Goal: Task Accomplishment & Management: Use online tool/utility

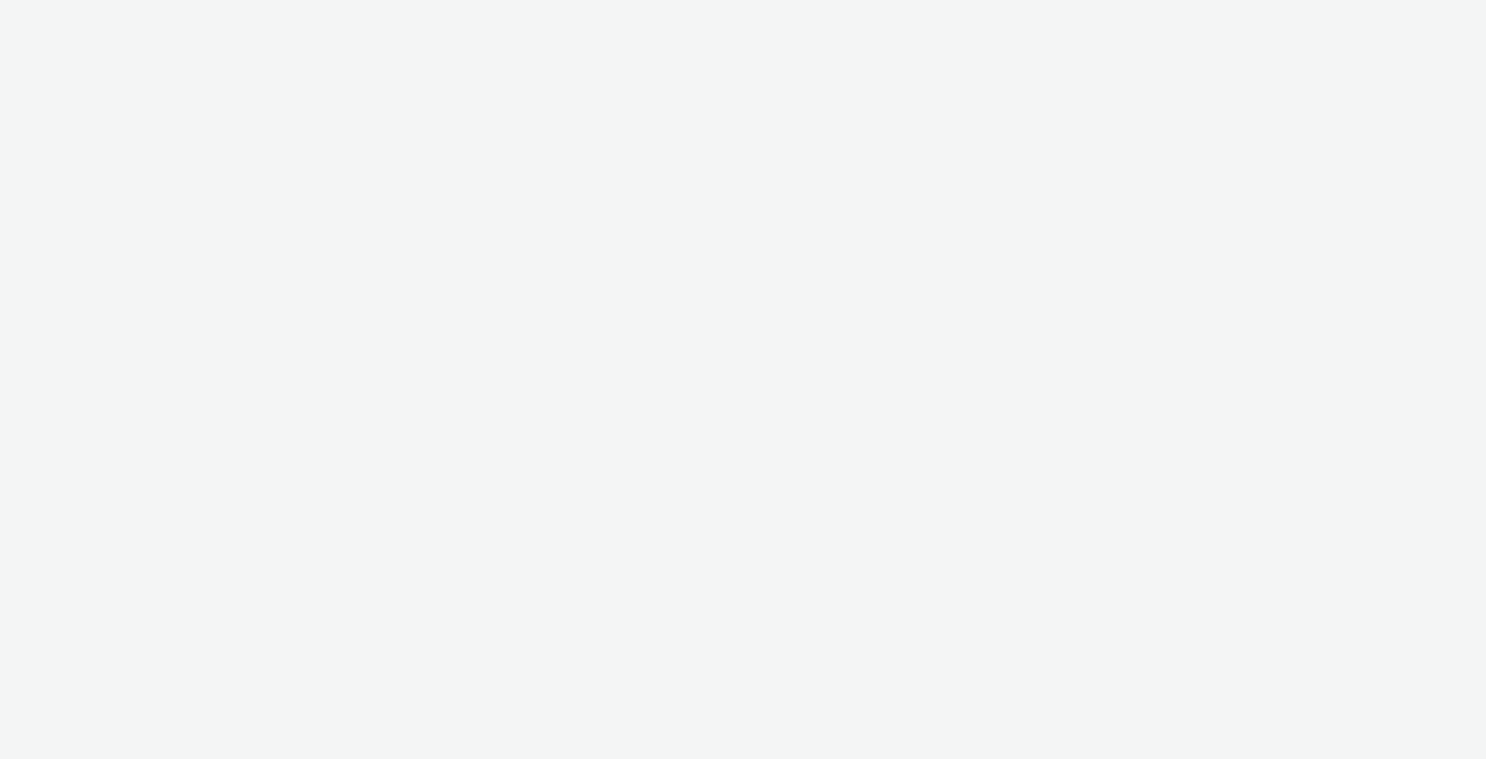
select select "6a9f09a4-7b7b-40b3-8e71-12b2a2313ff3"
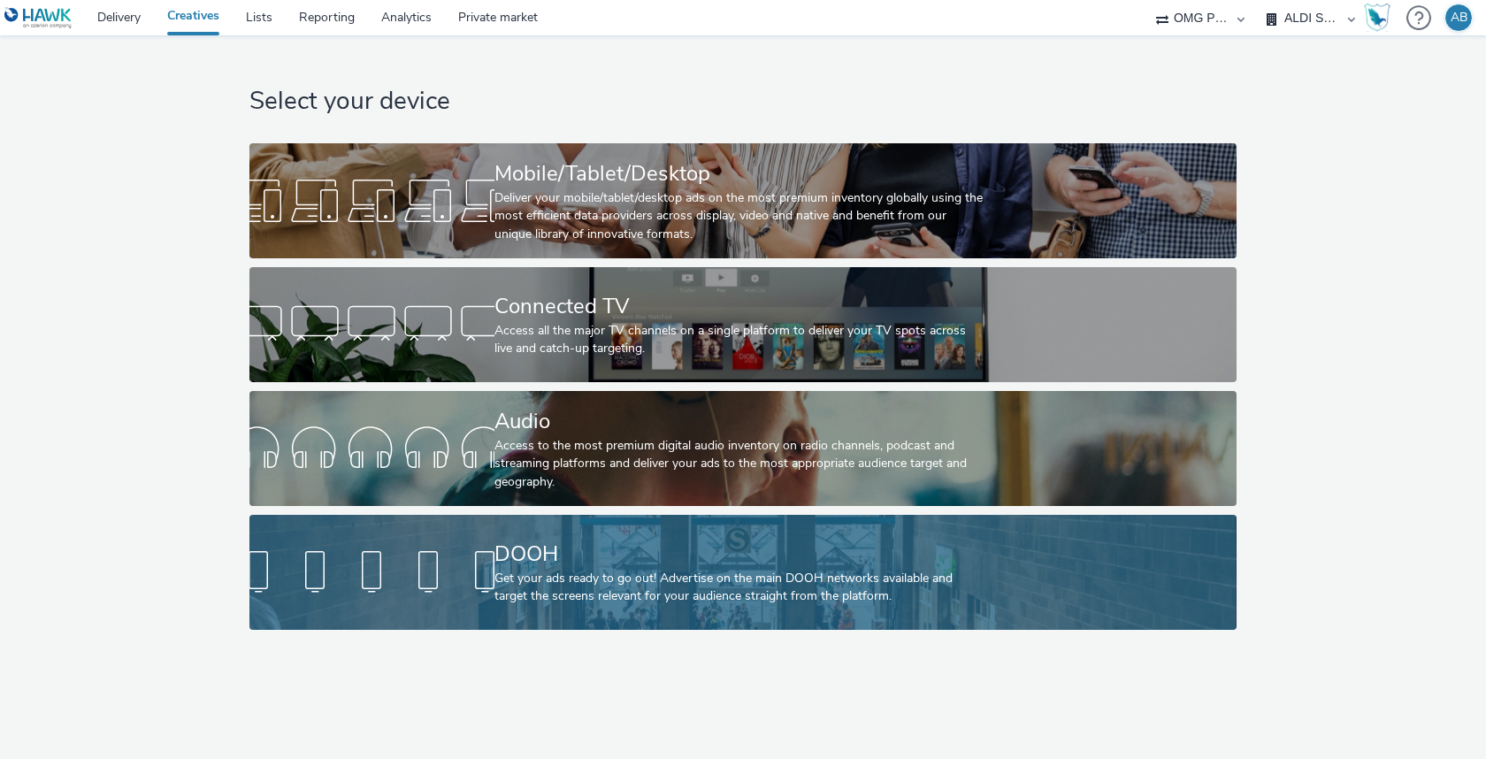
click at [702, 602] on div "Get your ads ready to go out! Advertise on the main DOOH networks available and…" at bounding box center [739, 588] width 490 height 36
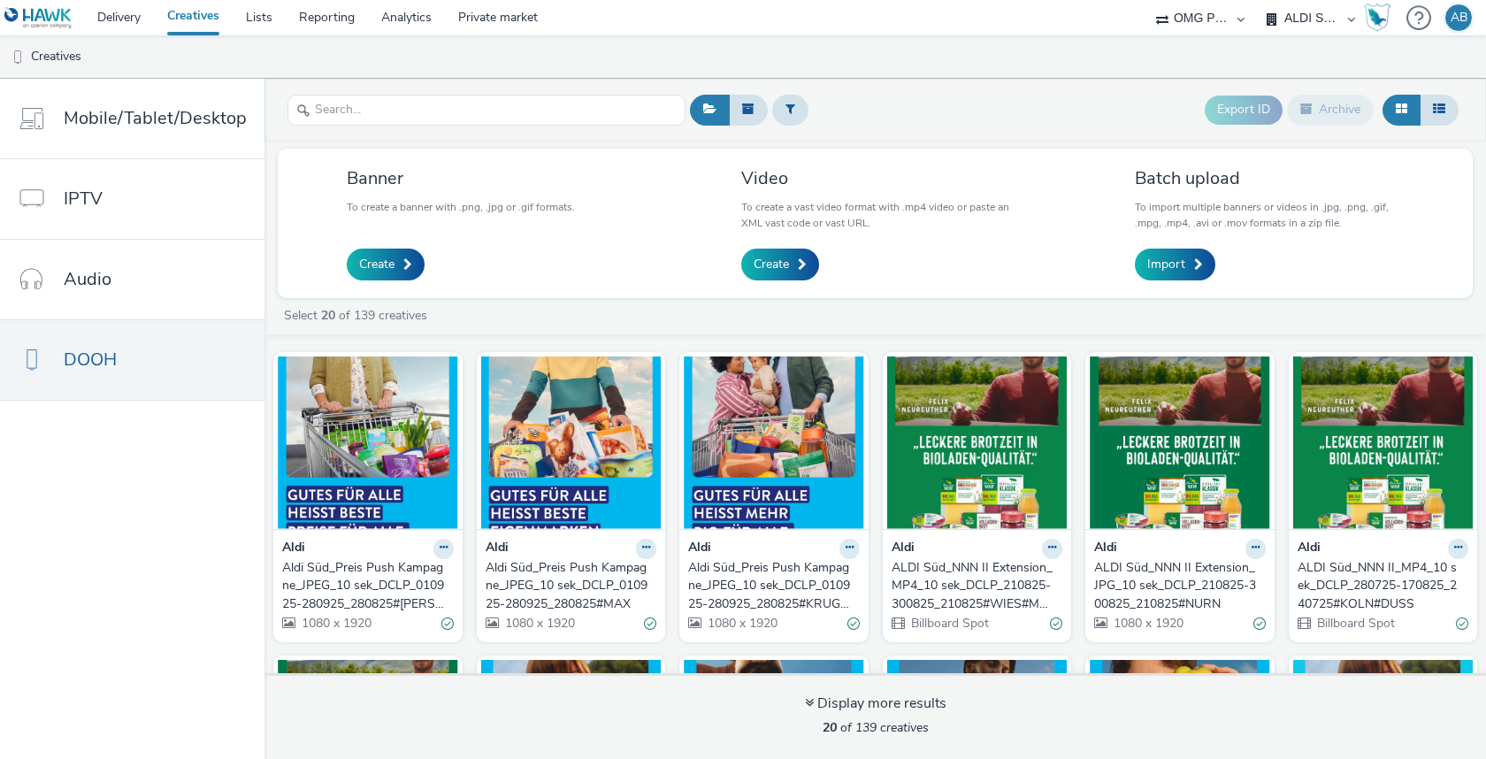
click at [356, 562] on div "Aldi Süd_Preis Push Kampagne_JPEG_10 sek_DCLP_010925-280925_280825#RUTH" at bounding box center [364, 586] width 165 height 54
click at [586, 573] on div "Aldi Süd_Preis Push Kampagne_JPEG_10 sek_DCLP_010925-280925_280825#MAX" at bounding box center [568, 586] width 165 height 54
click at [751, 578] on div "Aldi Süd_Preis Push Kampagne_JPEG_10 sek_DCLP_010925-280925_280825#KRUGERS" at bounding box center [770, 586] width 165 height 54
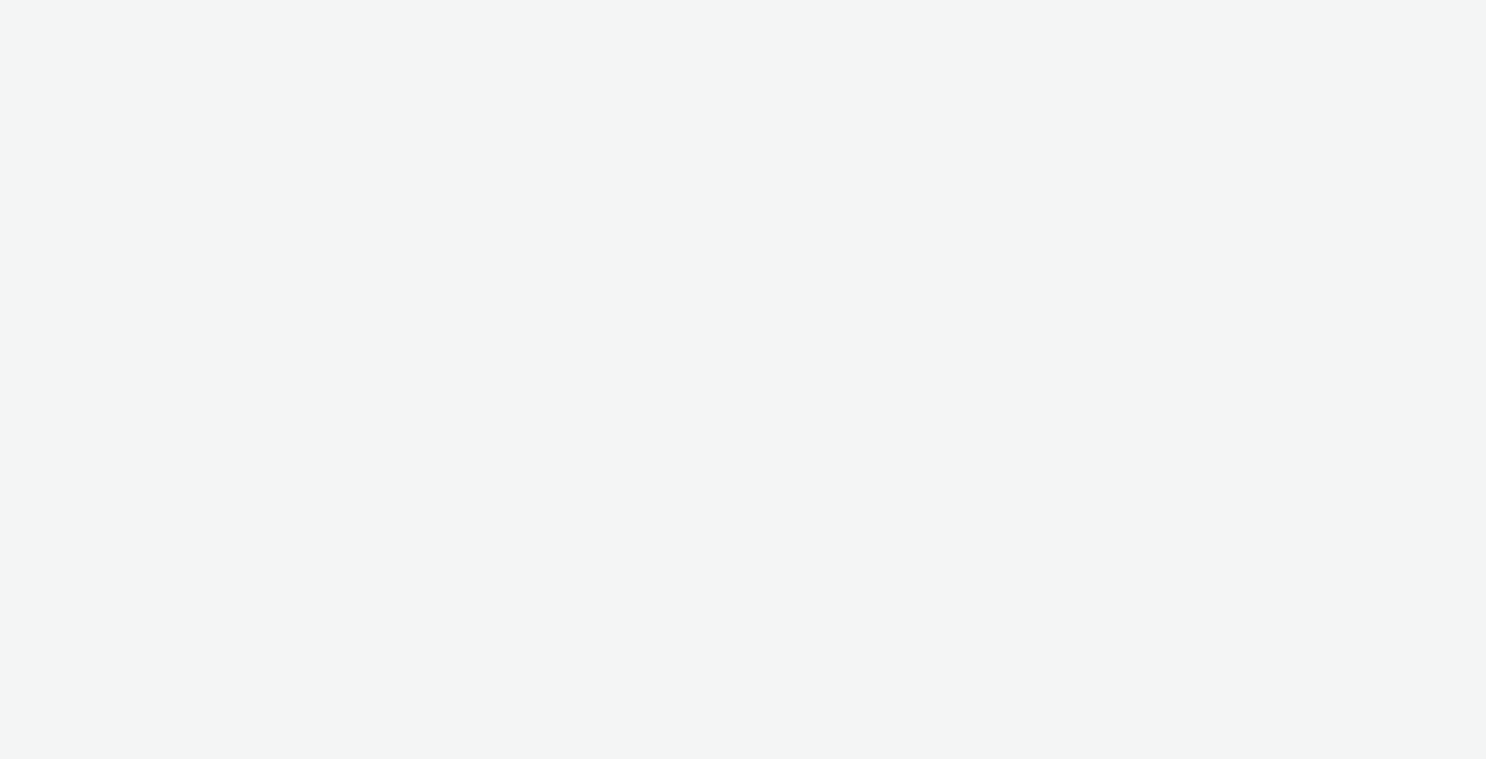
select select "6a9f09a4-7b7b-40b3-8e71-12b2a2313ff3"
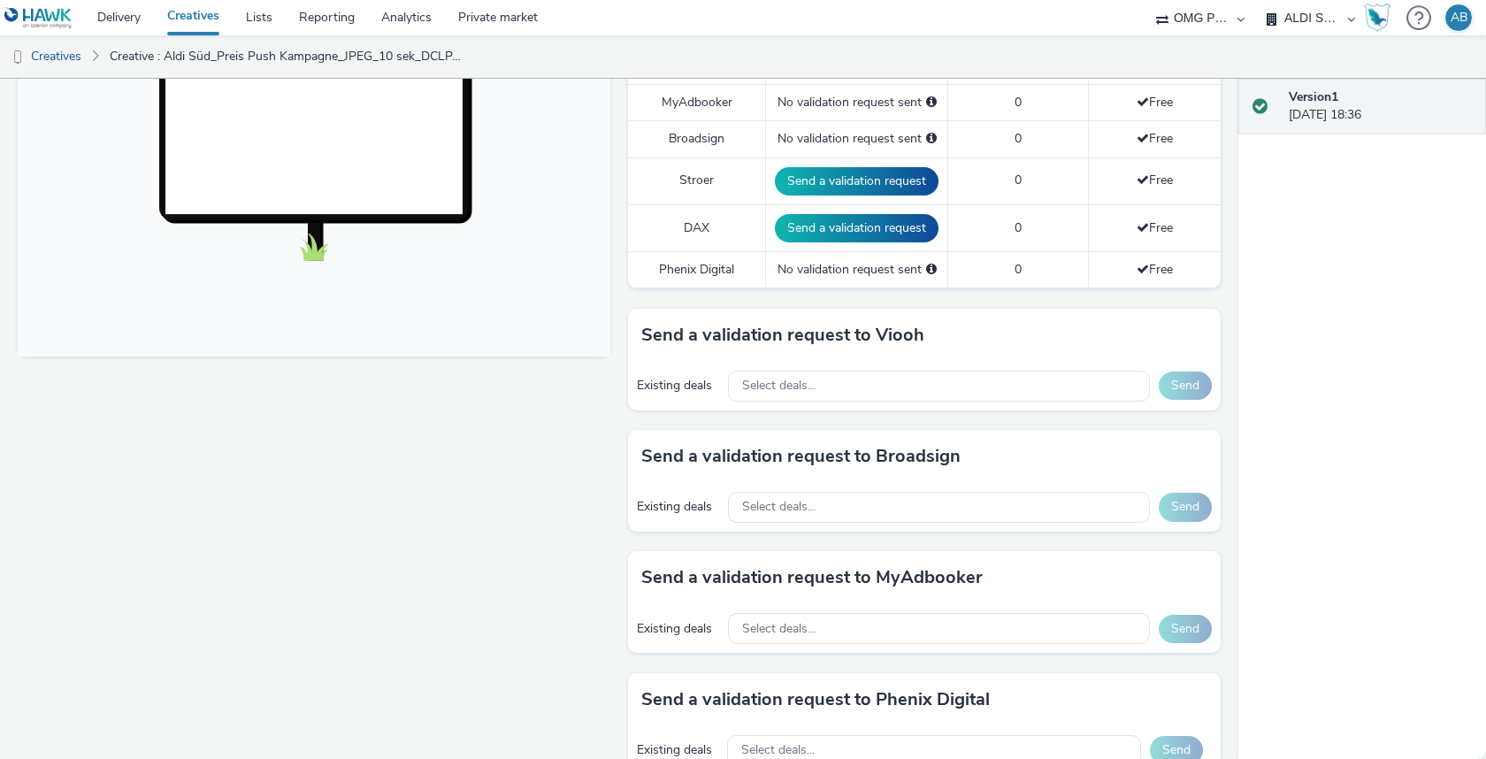
scroll to position [708, 0]
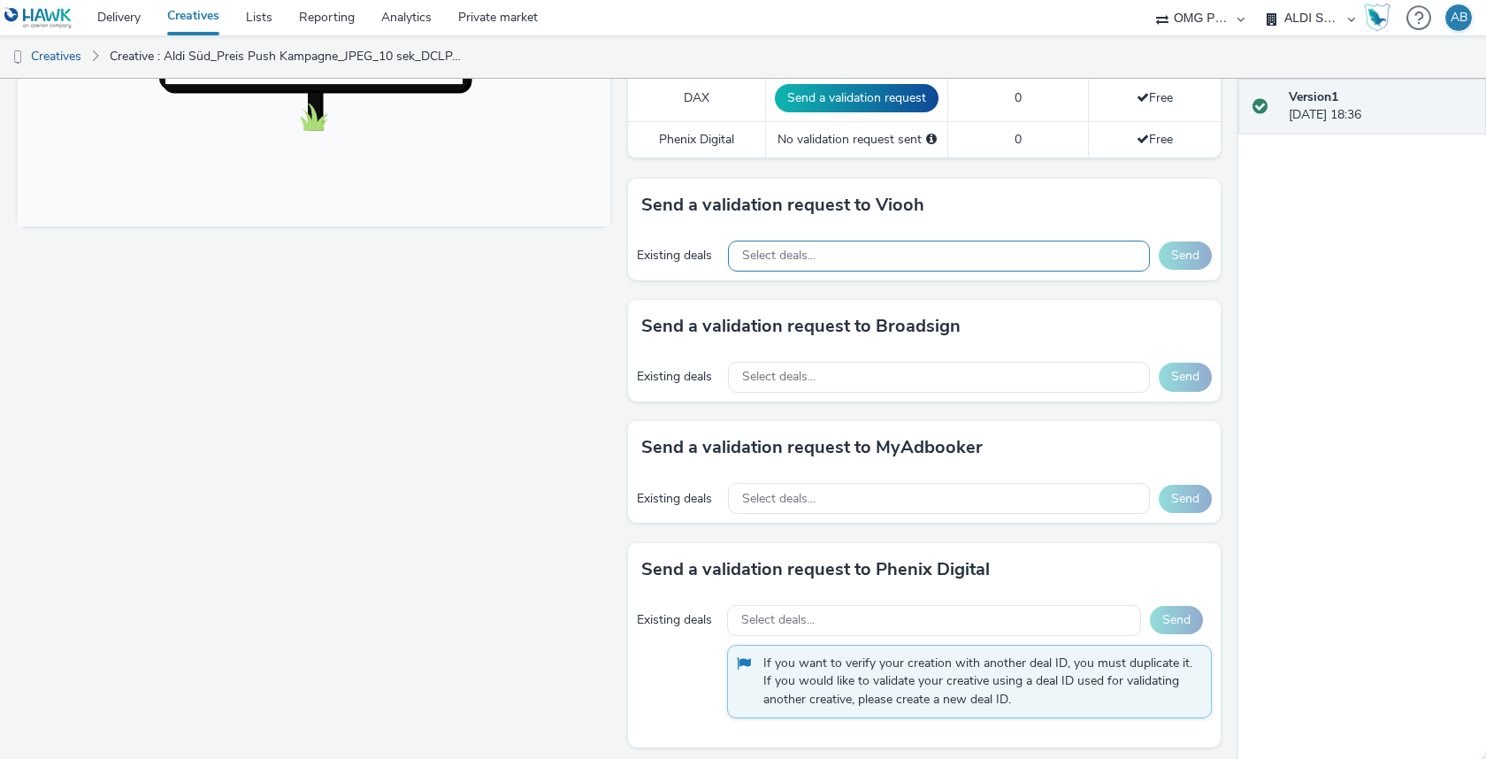
click at [795, 250] on span "Select deals..." at bounding box center [778, 256] width 73 height 15
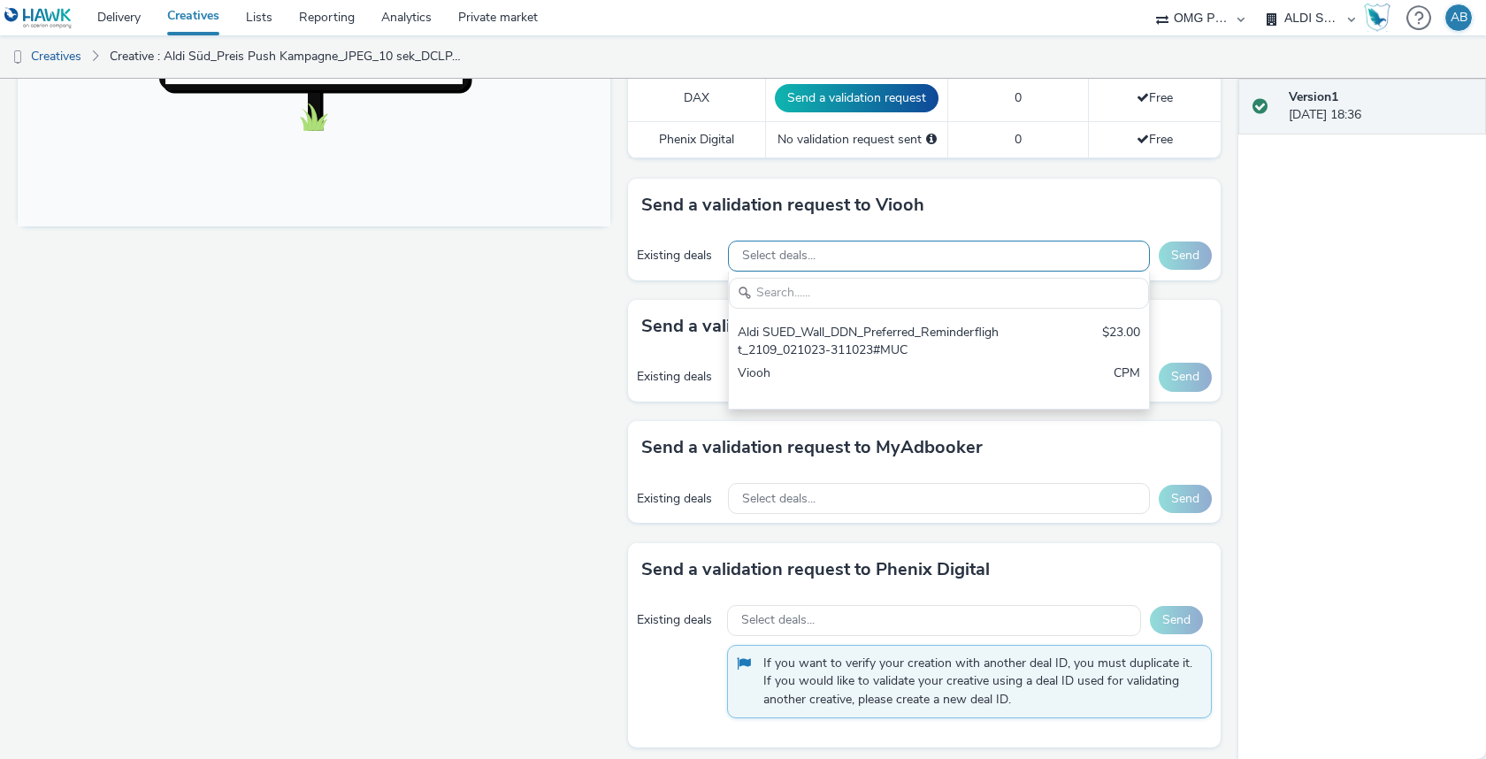
scroll to position [0, 0]
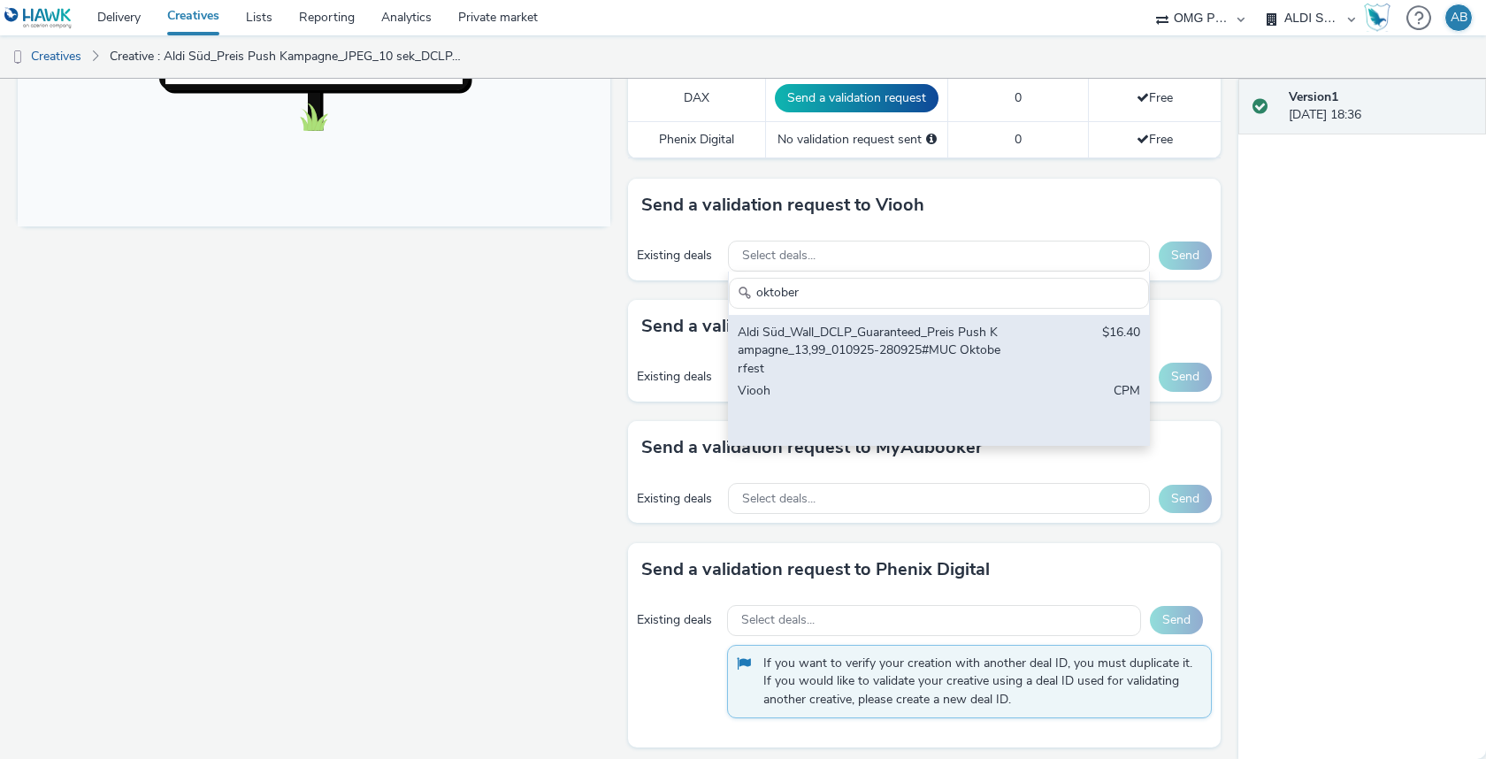
type input "oktober"
click at [906, 386] on div "Viooh" at bounding box center [870, 409] width 265 height 54
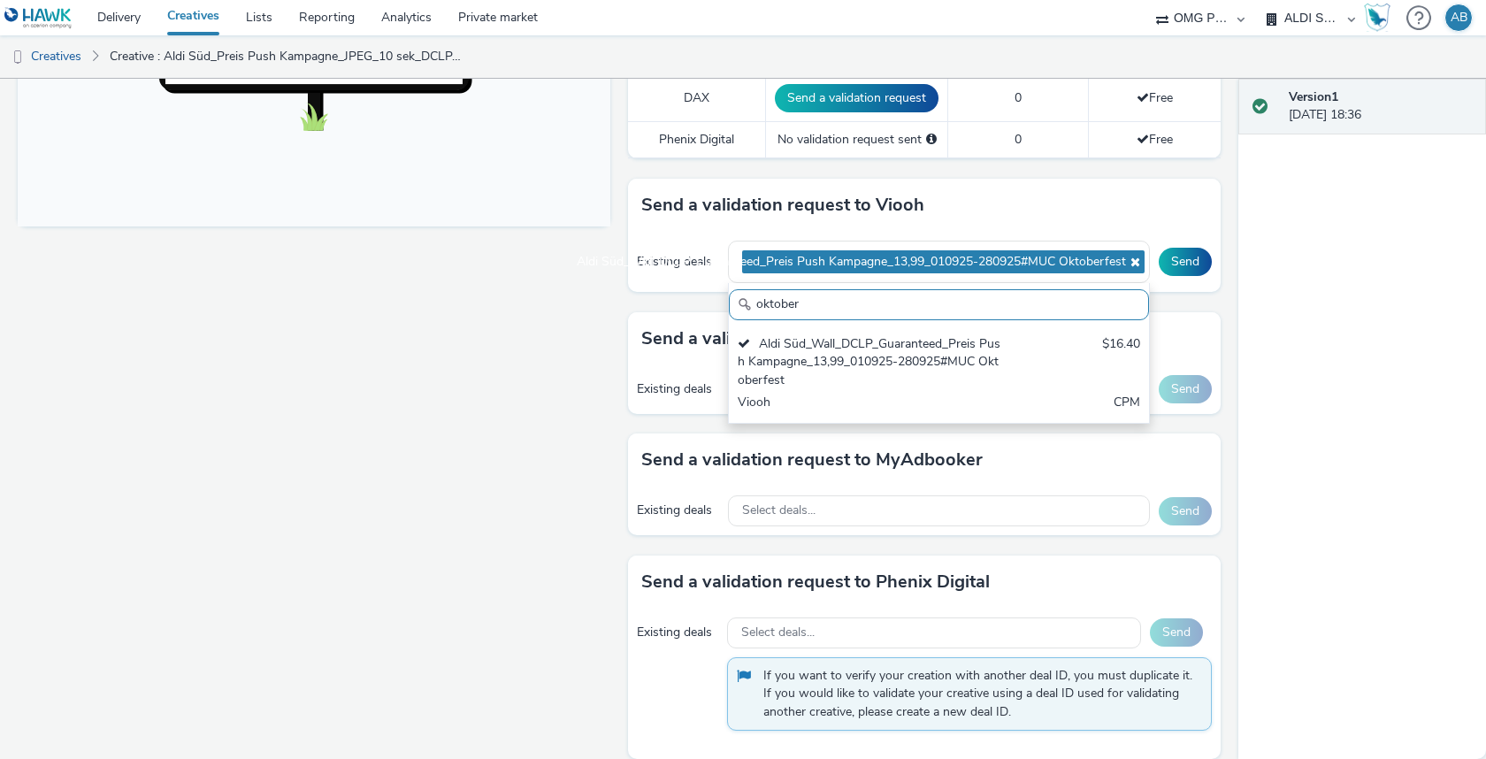
click at [651, 301] on div "Send a validation request to Viooh Existing deals Aldi Süd_Wall_DCLP_Guaranteed…" at bounding box center [924, 246] width 593 height 134
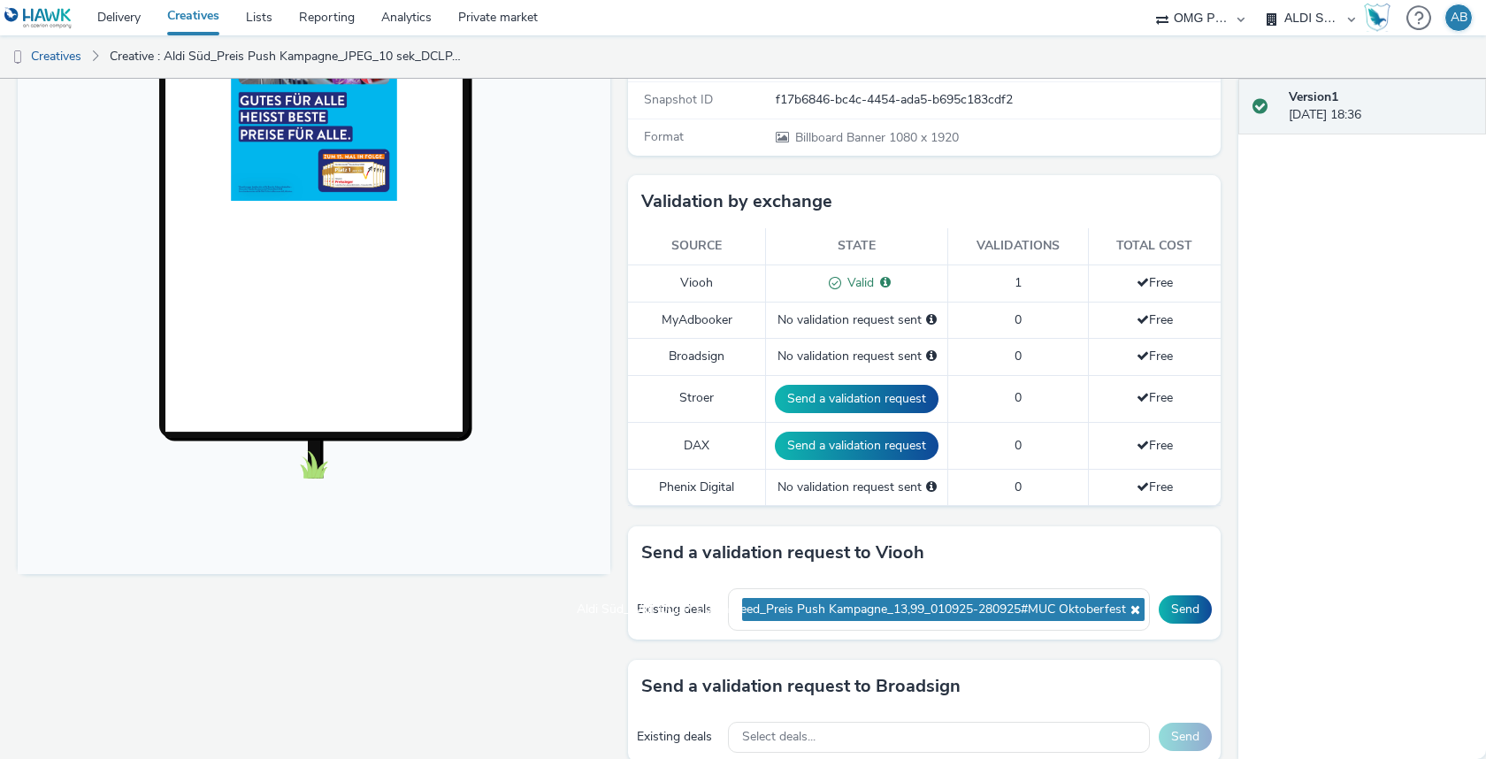
scroll to position [380, 0]
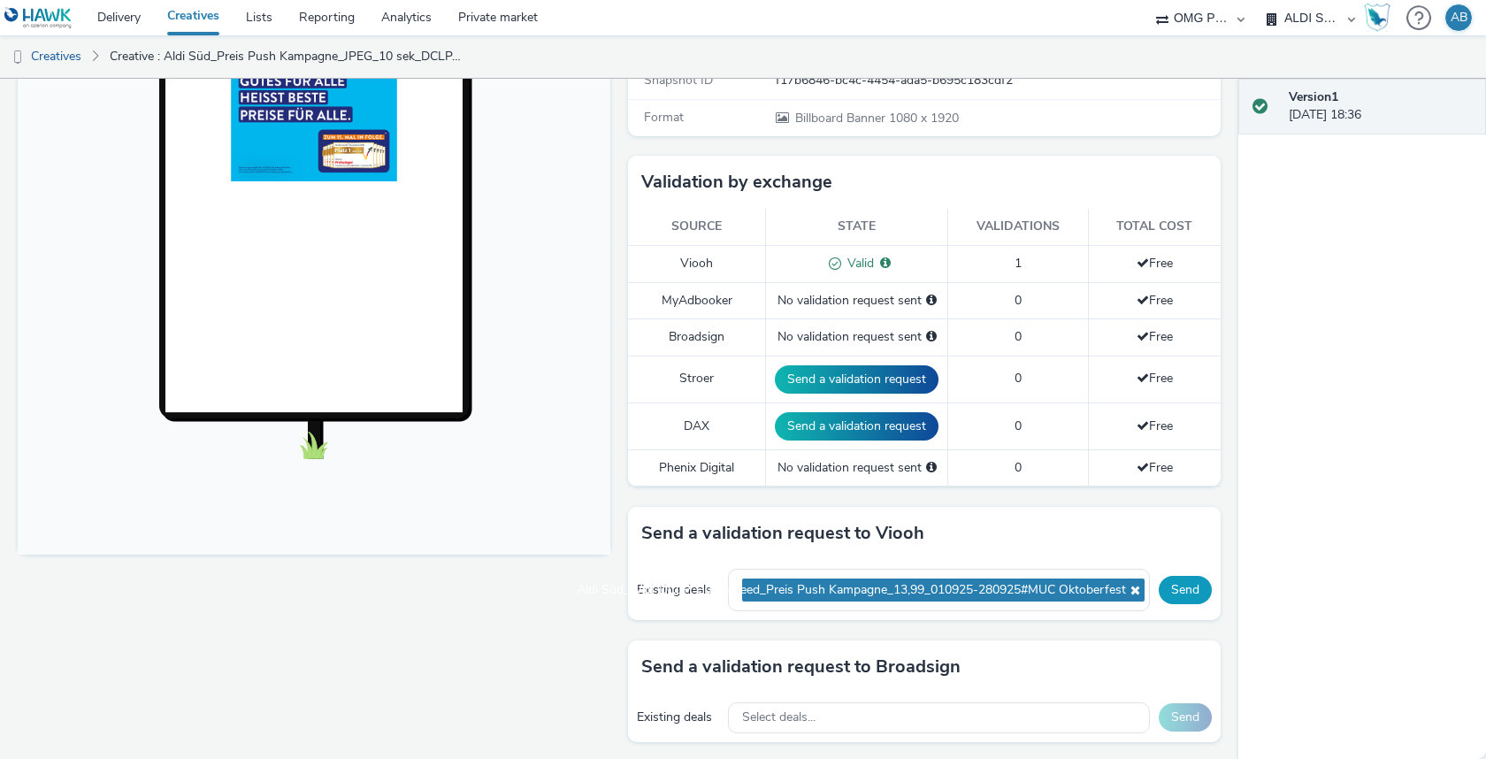
click at [1191, 585] on button "Send" at bounding box center [1185, 590] width 53 height 28
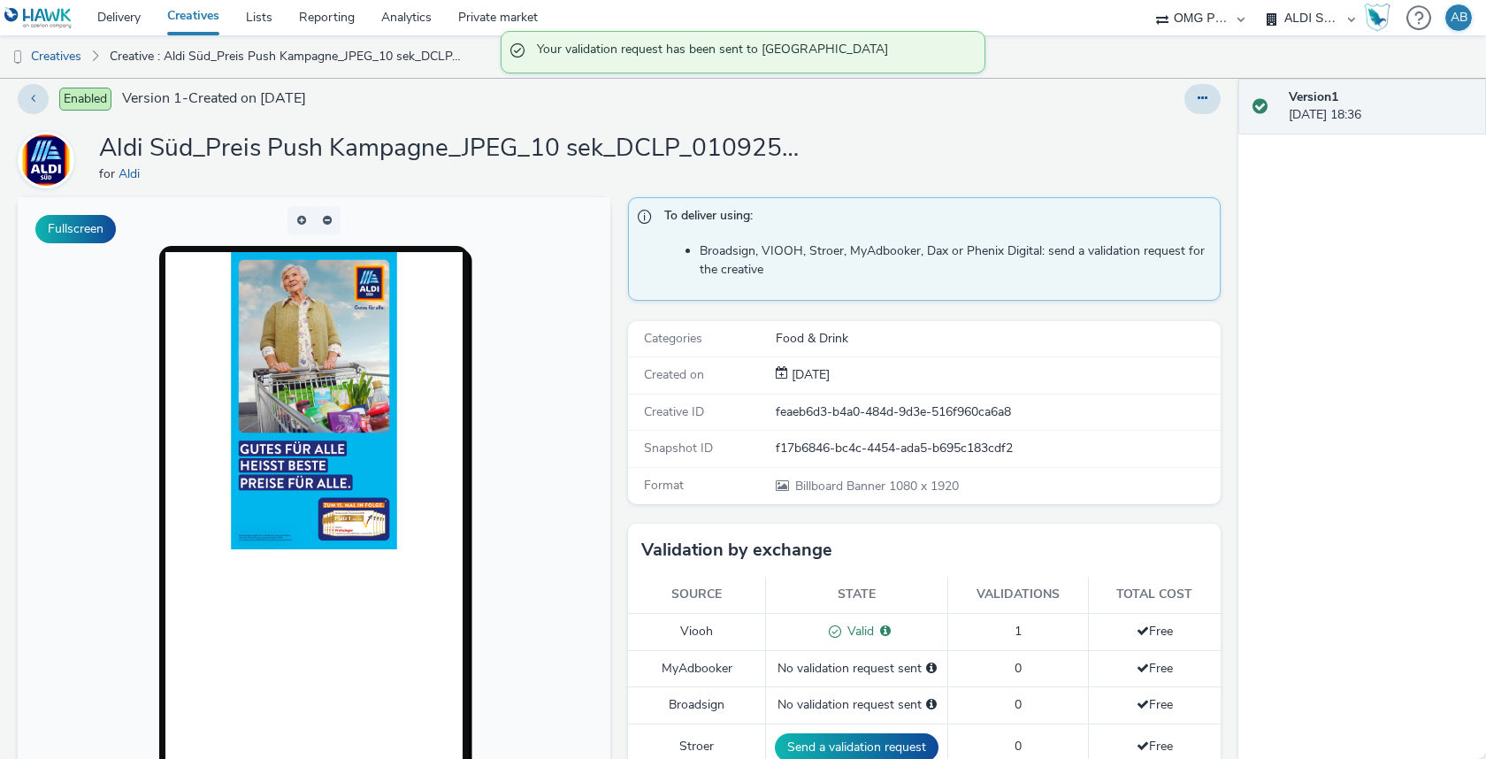
scroll to position [0, 0]
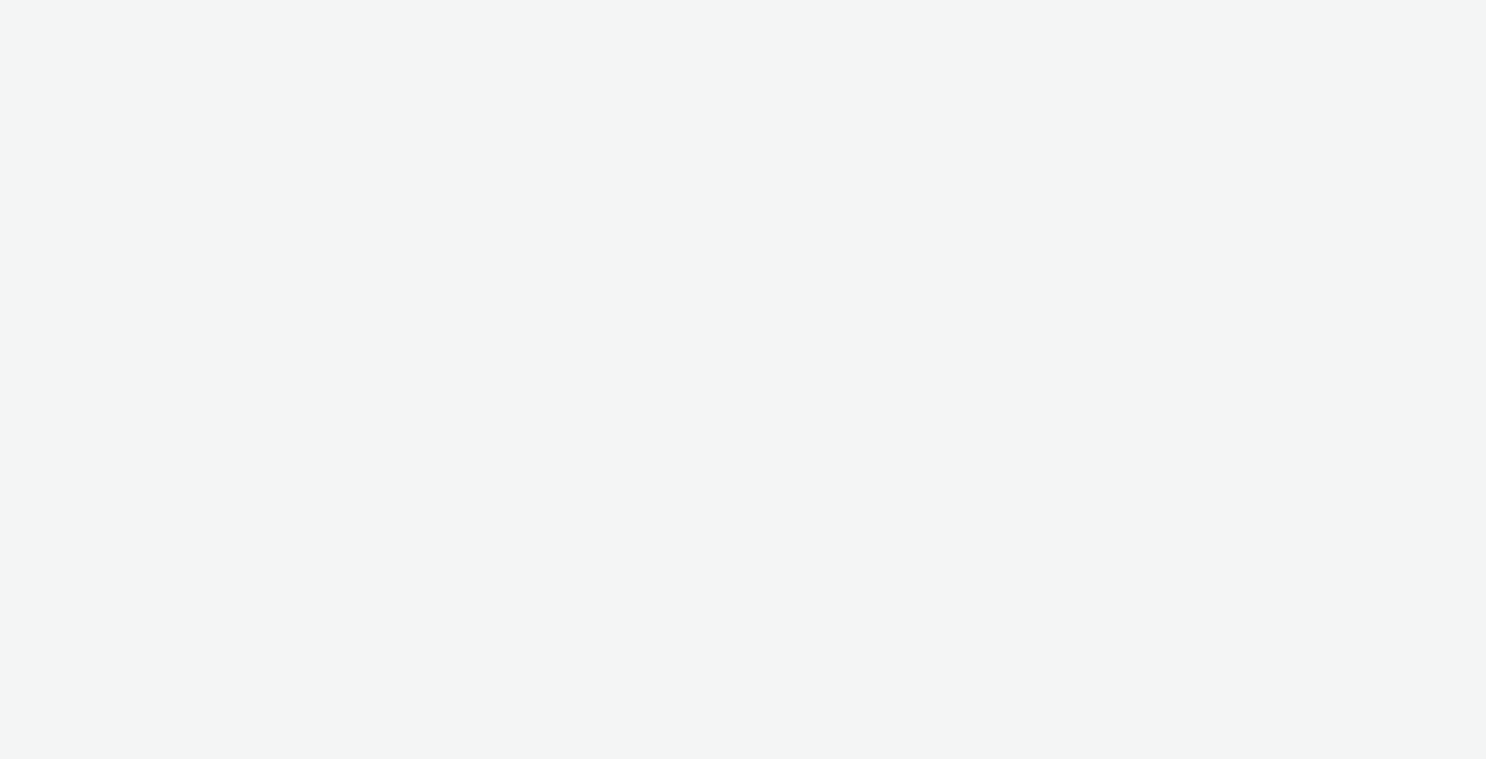
select select "6a9f09a4-7b7b-40b3-8e71-12b2a2313ff3"
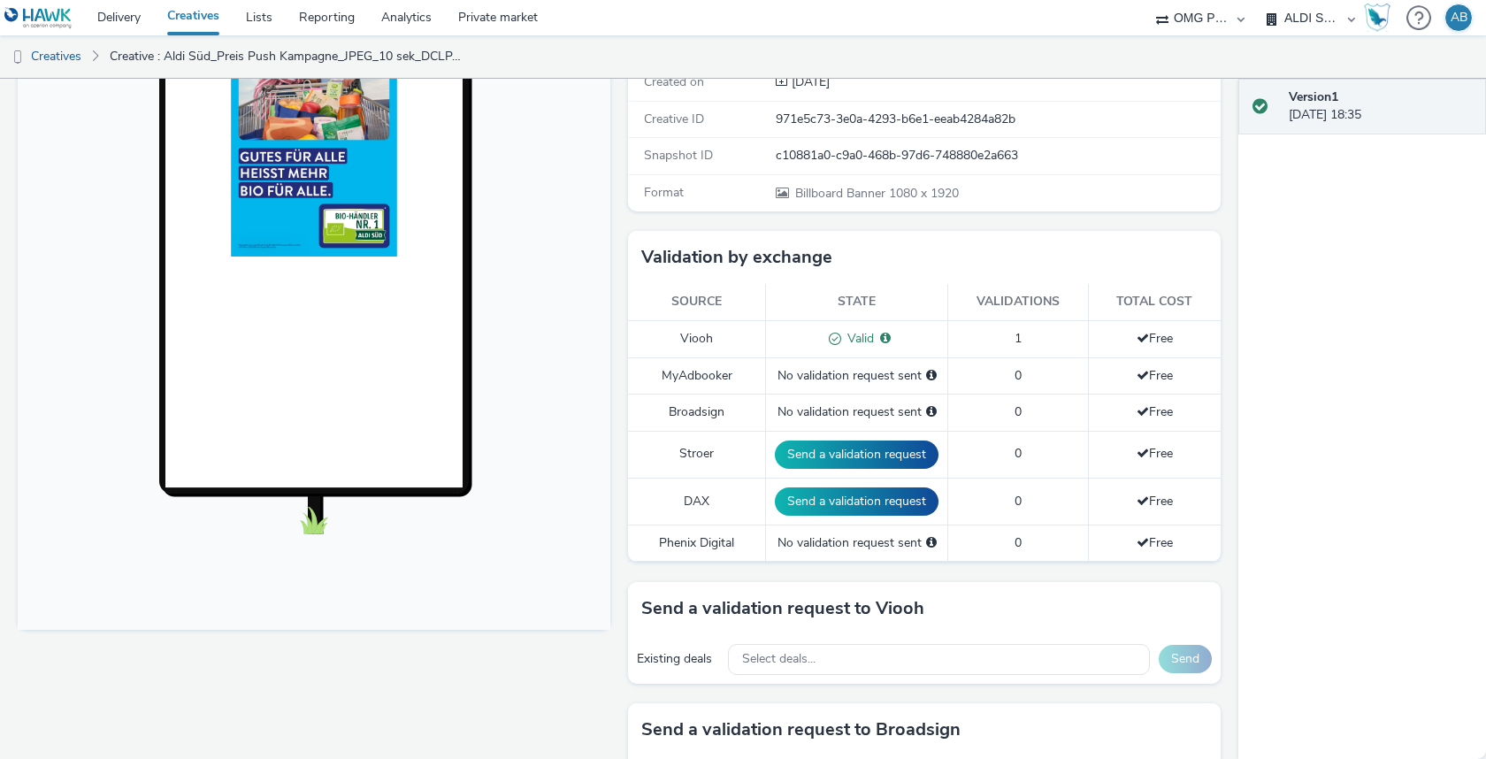
scroll to position [572, 0]
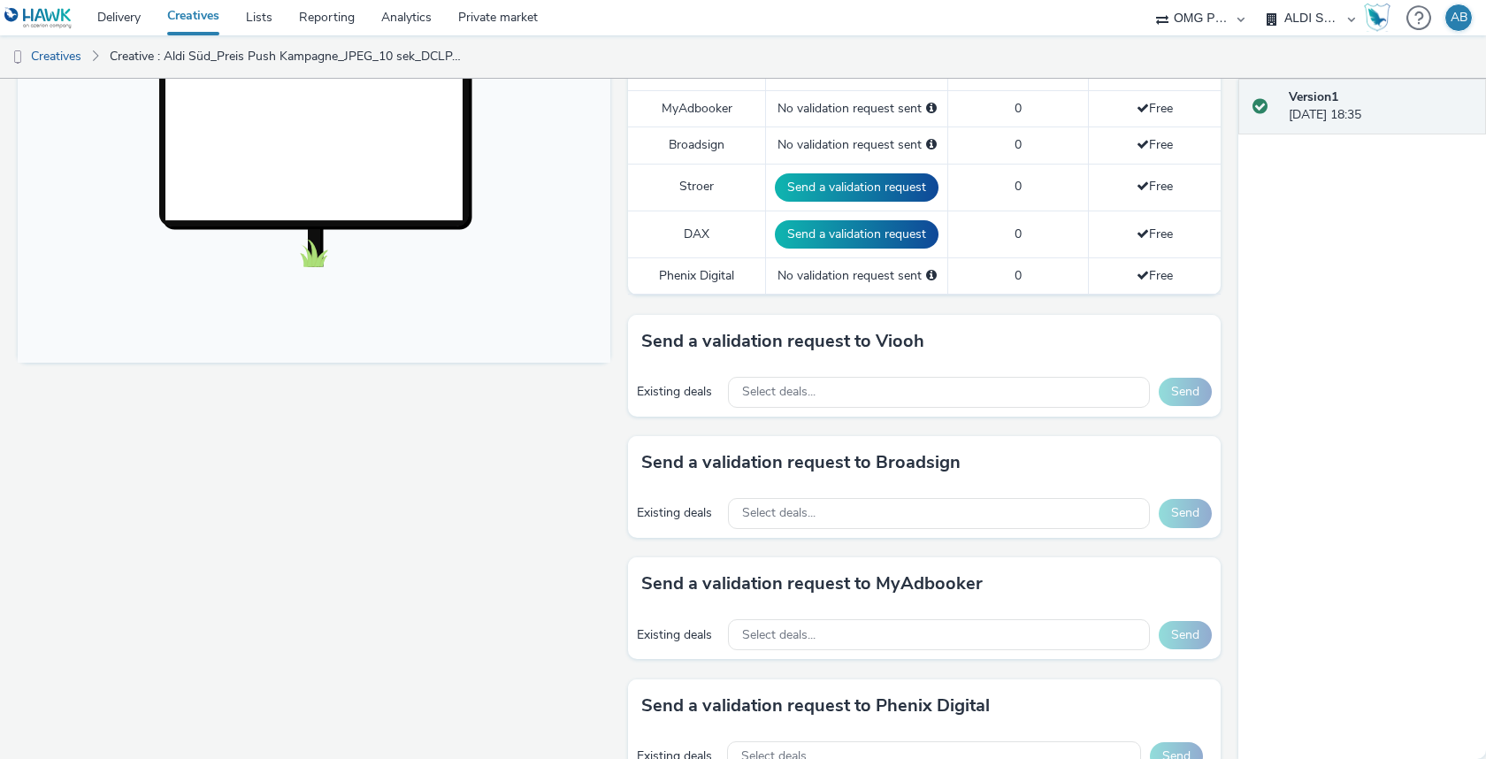
click at [839, 402] on div "Existing deals Select deals... Send" at bounding box center [924, 392] width 593 height 49
click at [823, 383] on div "Select deals..." at bounding box center [939, 392] width 422 height 31
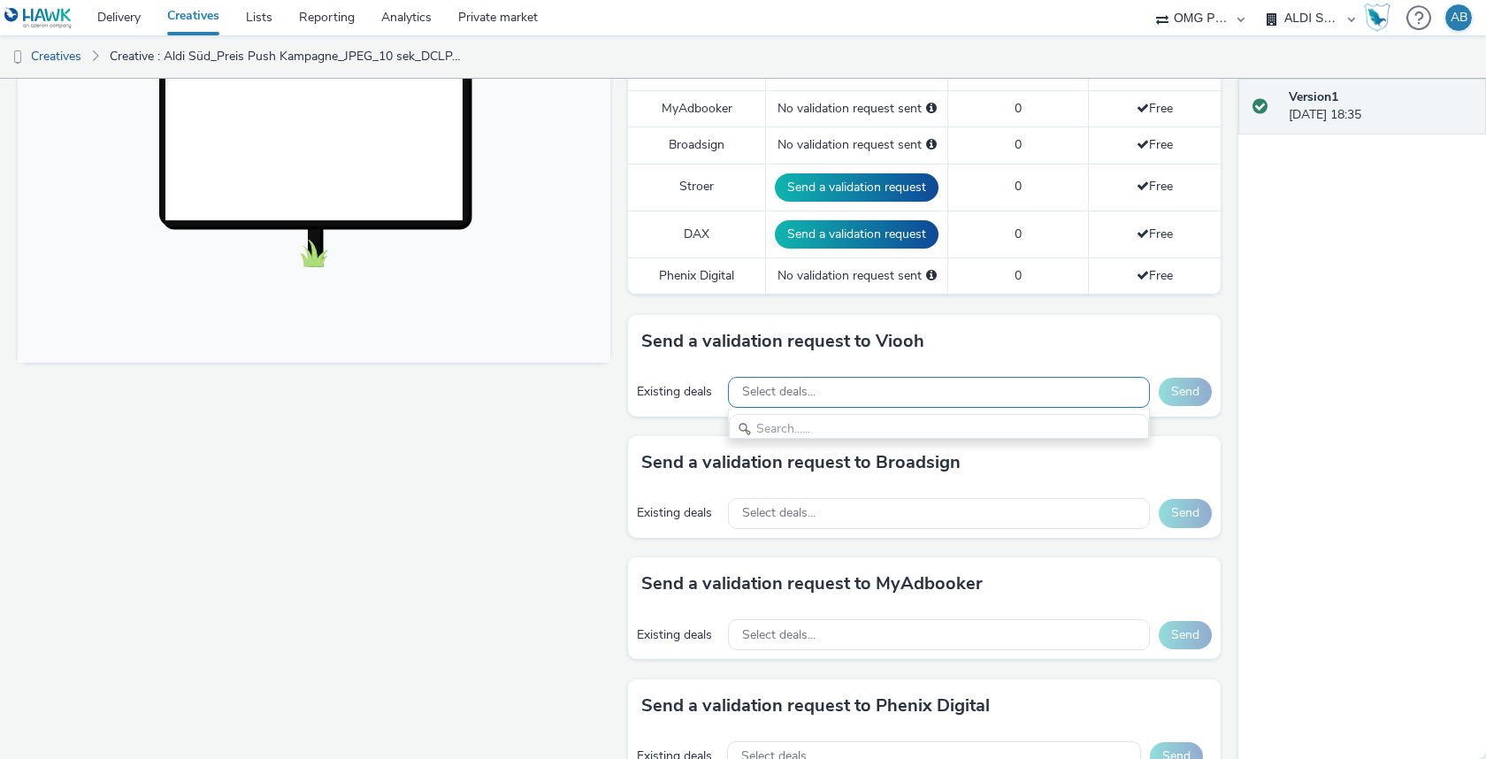
scroll to position [19, 0]
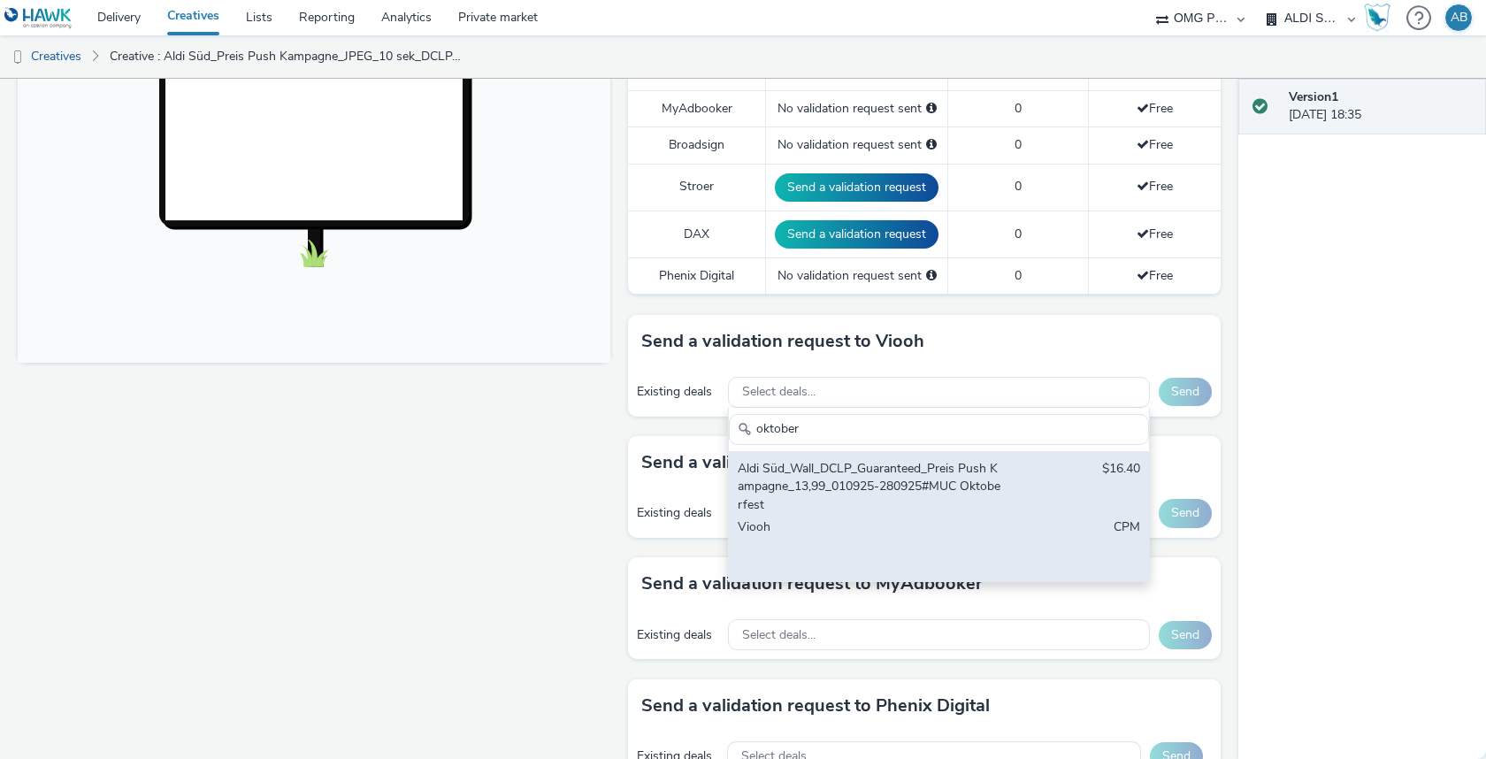
type input "oktober"
click at [887, 524] on div "Viooh" at bounding box center [870, 545] width 265 height 54
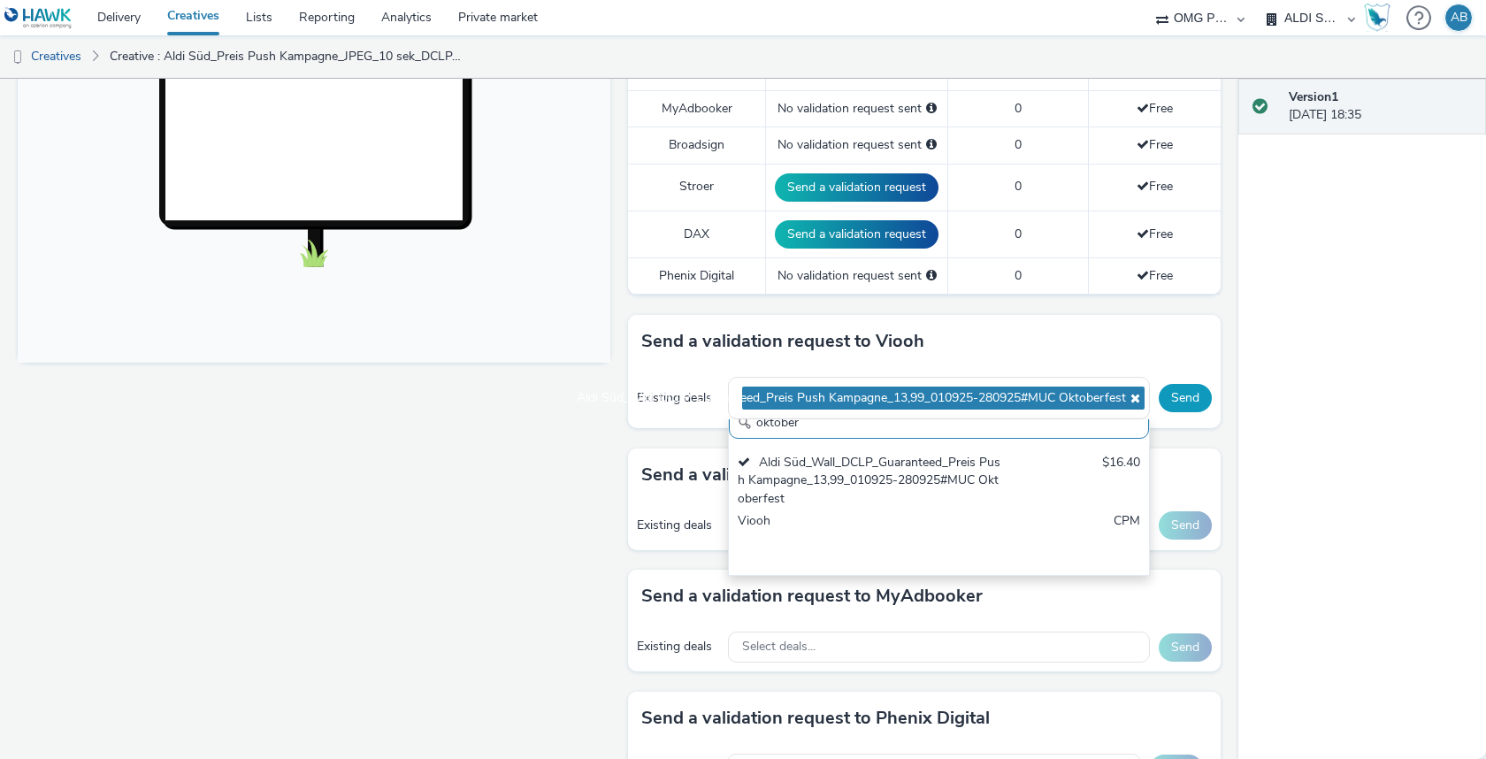
click at [1184, 384] on button "Send" at bounding box center [1185, 398] width 53 height 28
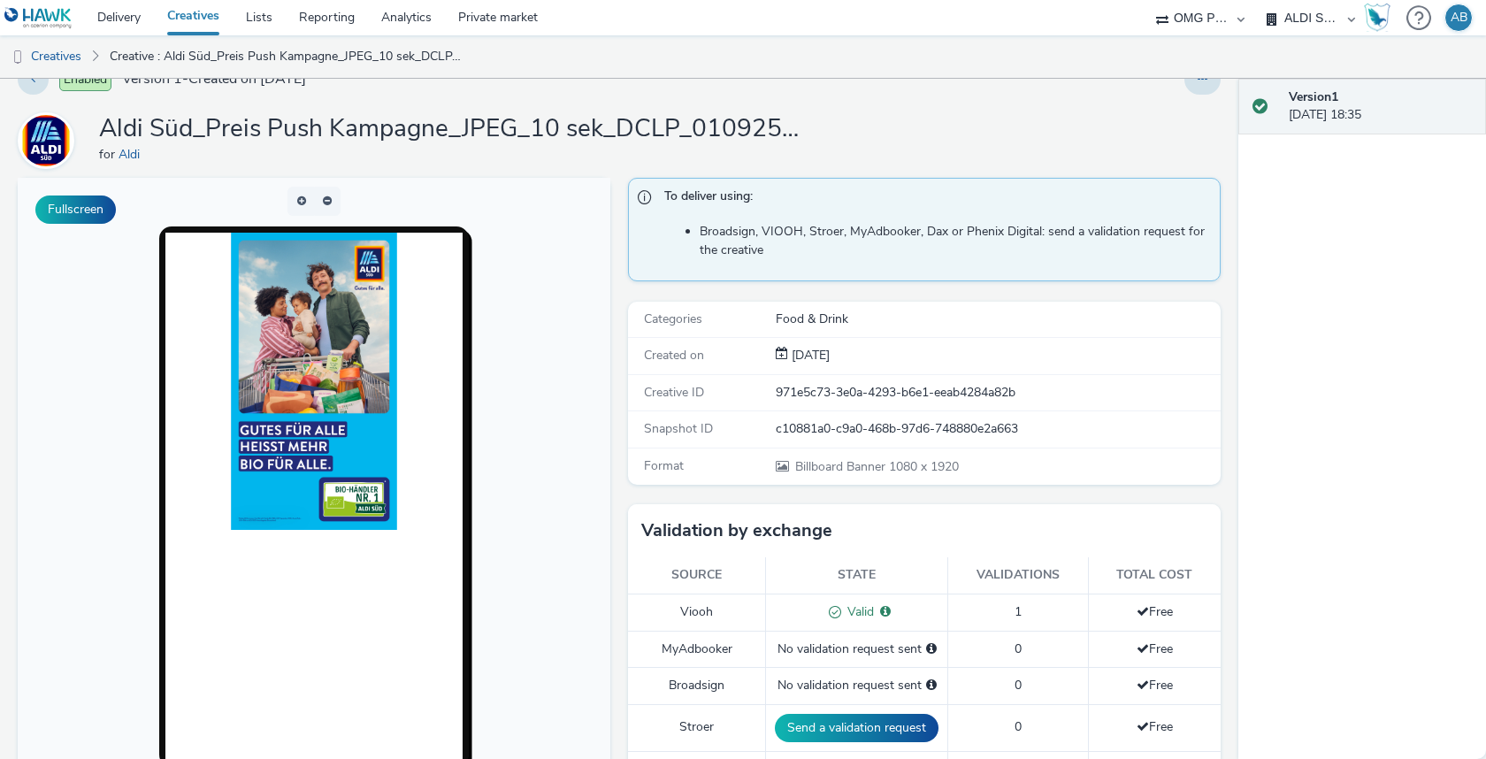
scroll to position [0, 0]
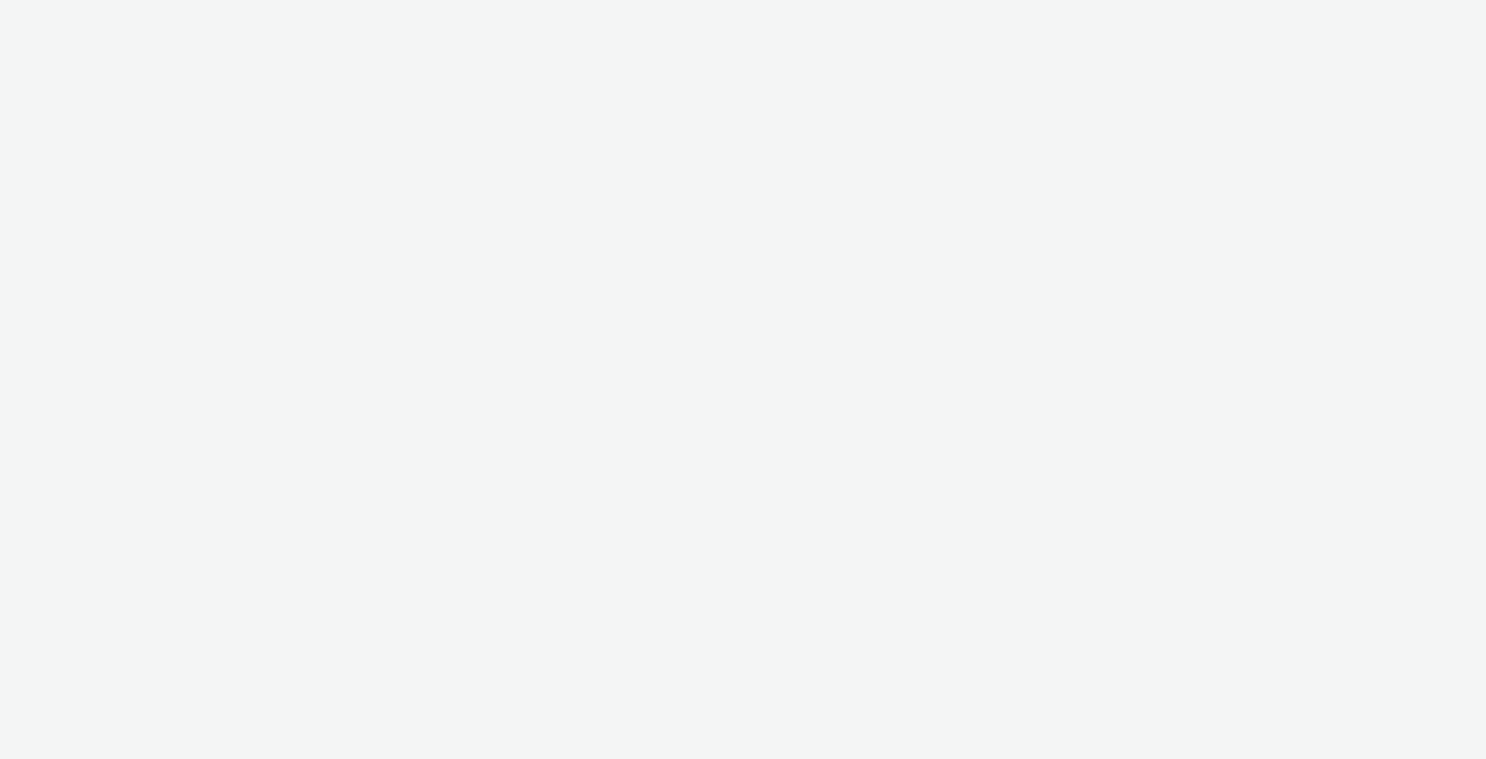
select select "6a9f09a4-7b7b-40b3-8e71-12b2a2313ff3"
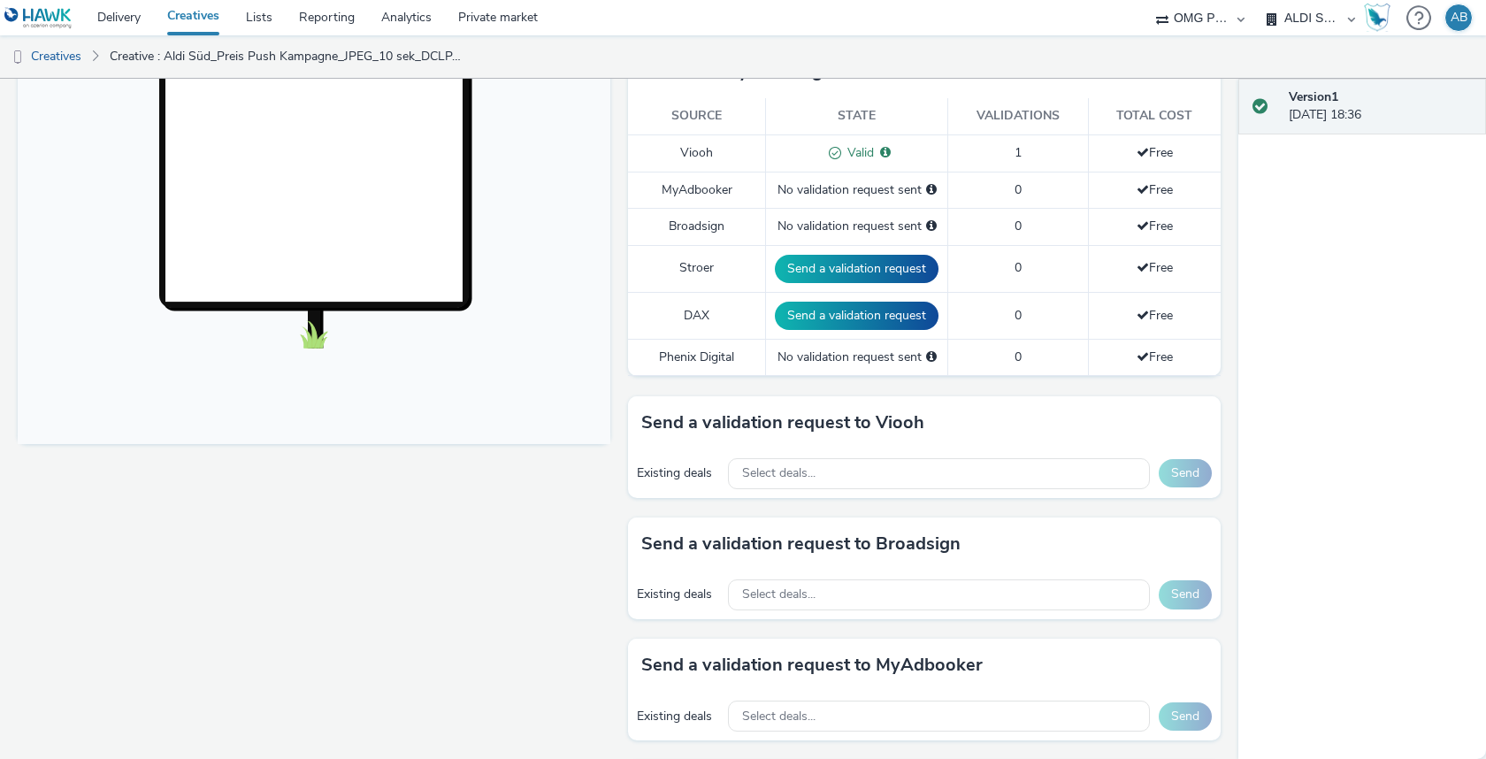
scroll to position [494, 0]
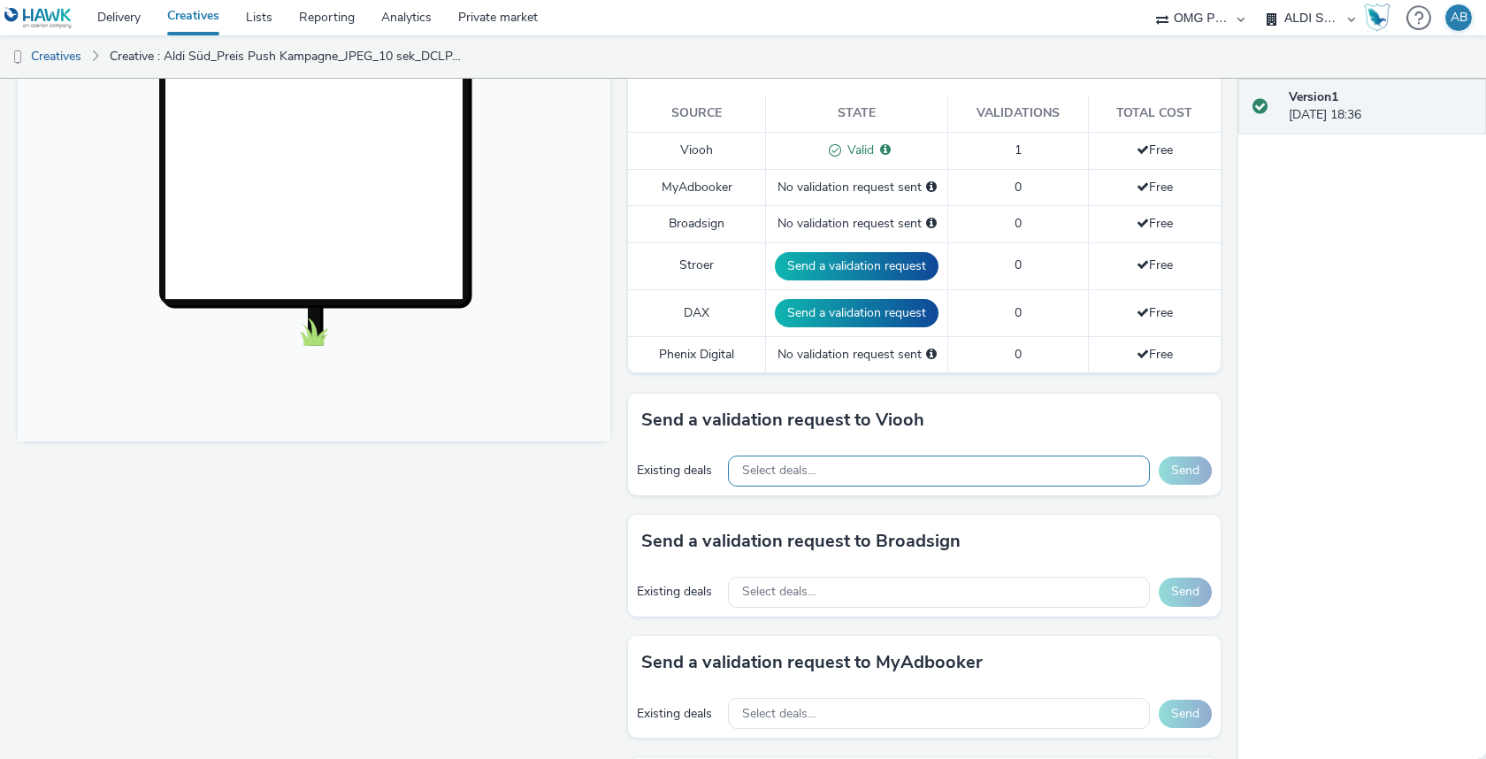
click at [810, 469] on span "Select deals..." at bounding box center [778, 470] width 73 height 15
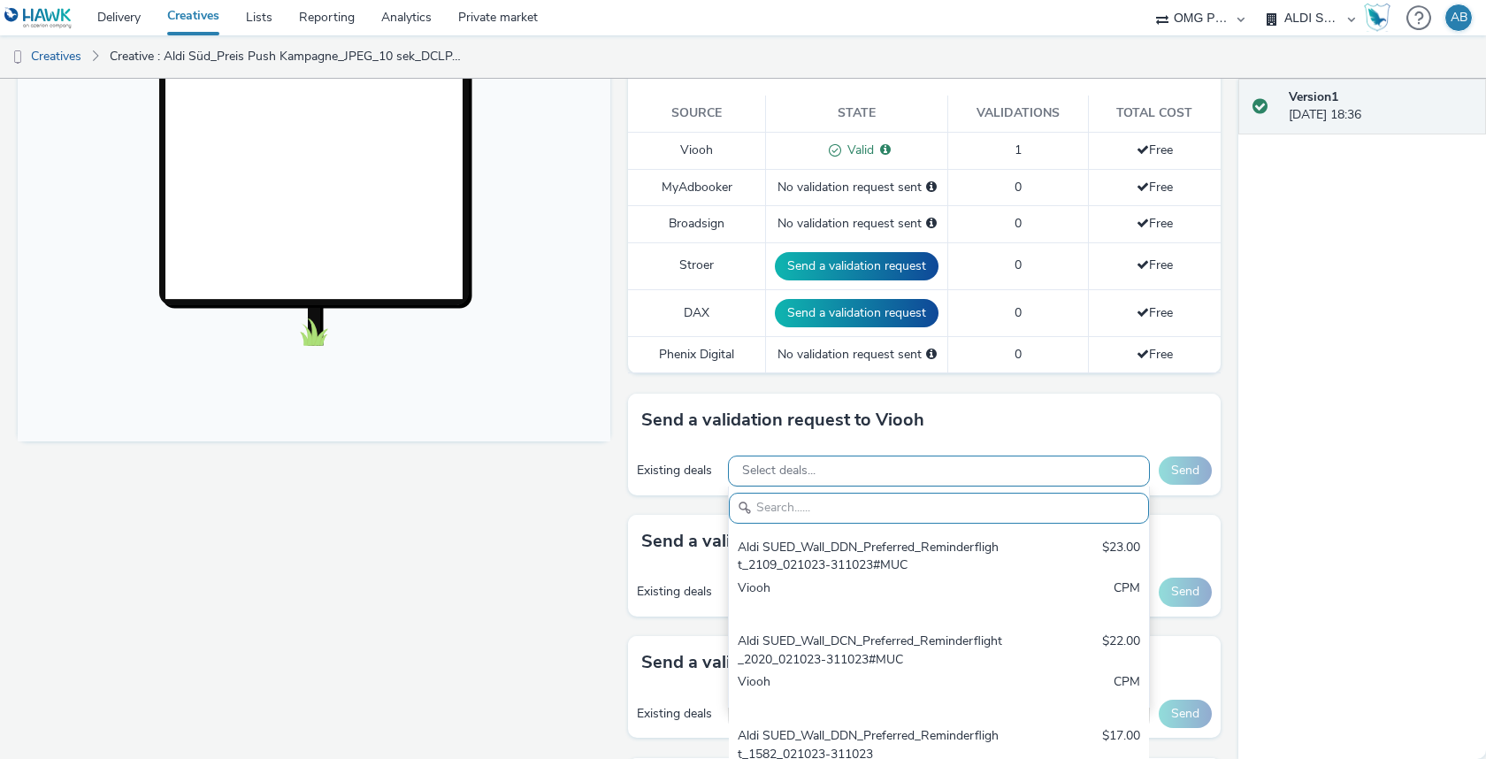
paste input "oktober"
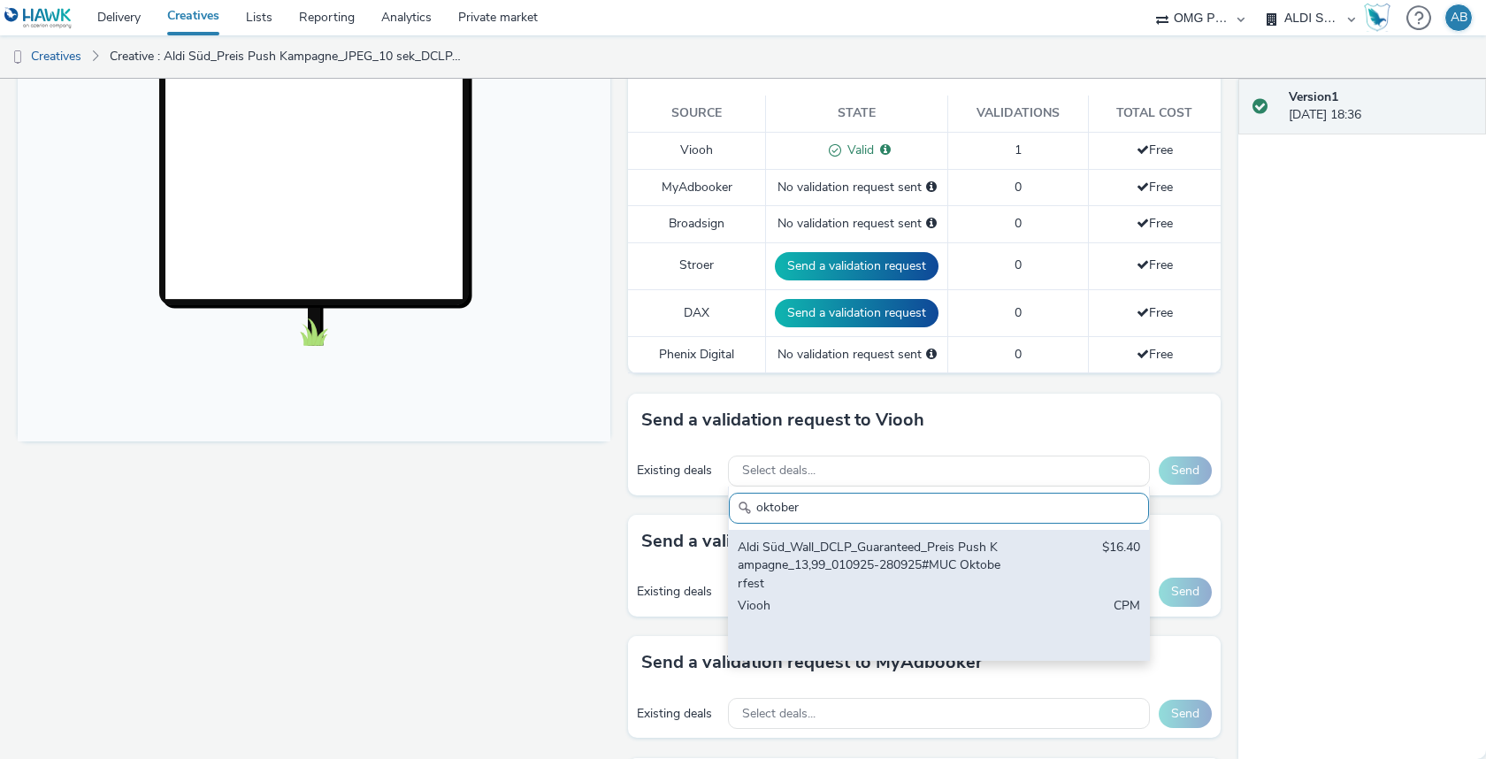
type input "oktober"
click at [853, 586] on div "Aldi Süd_Wall_DCLP_Guaranteed_Preis Push Kampagne_13,99_010925-280925#MUC Oktob…" at bounding box center [939, 595] width 420 height 131
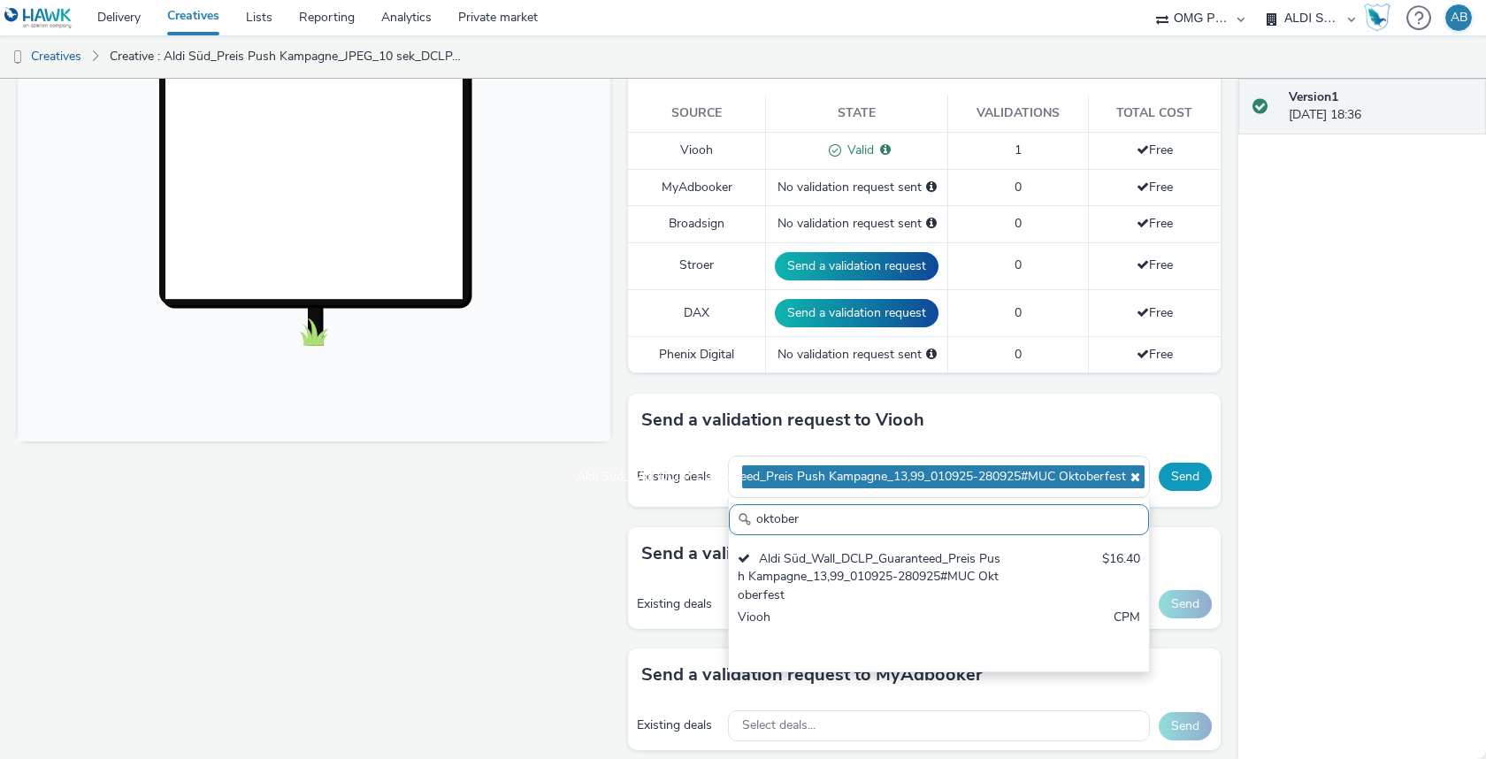
click at [1187, 463] on button "Send" at bounding box center [1185, 477] width 53 height 28
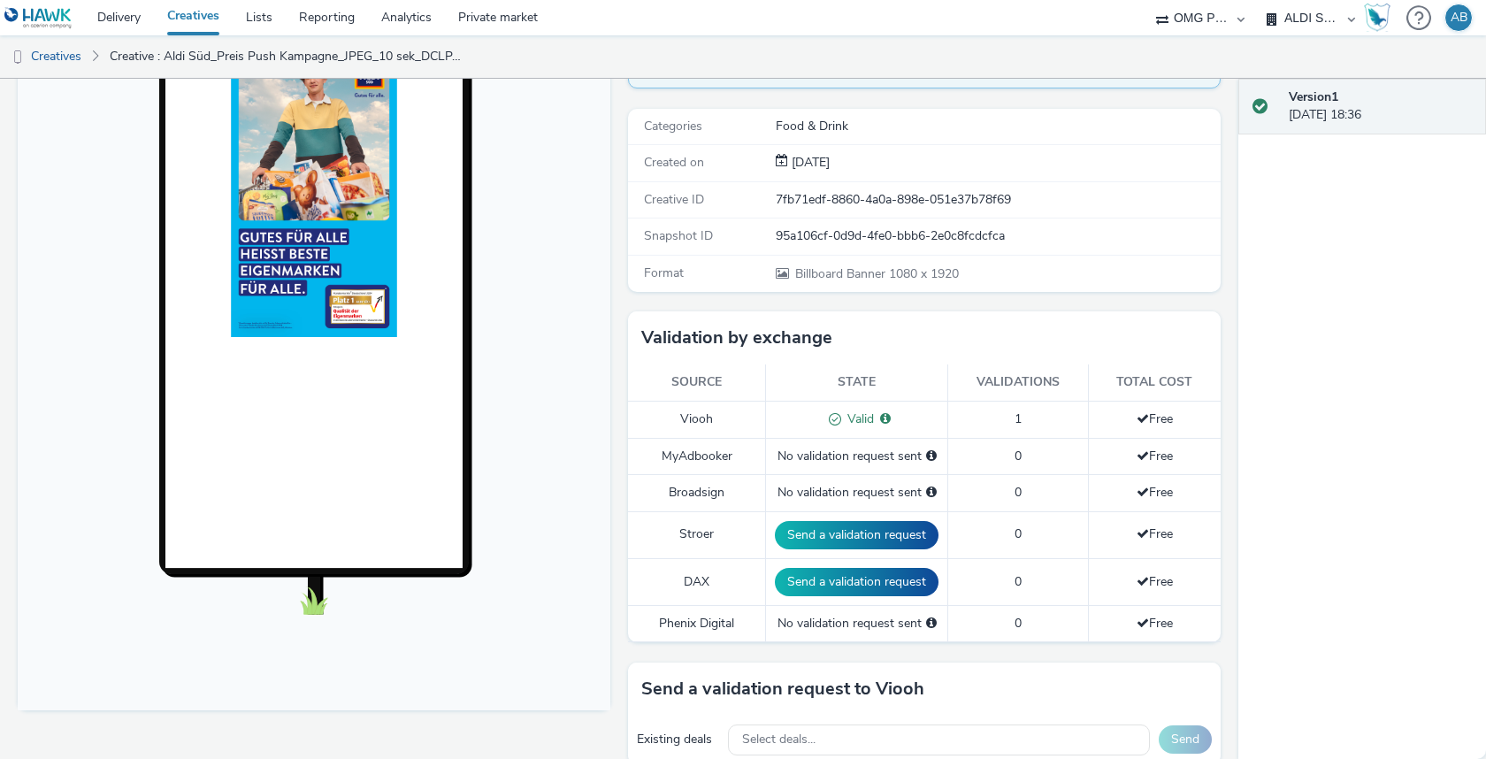
scroll to position [0, 0]
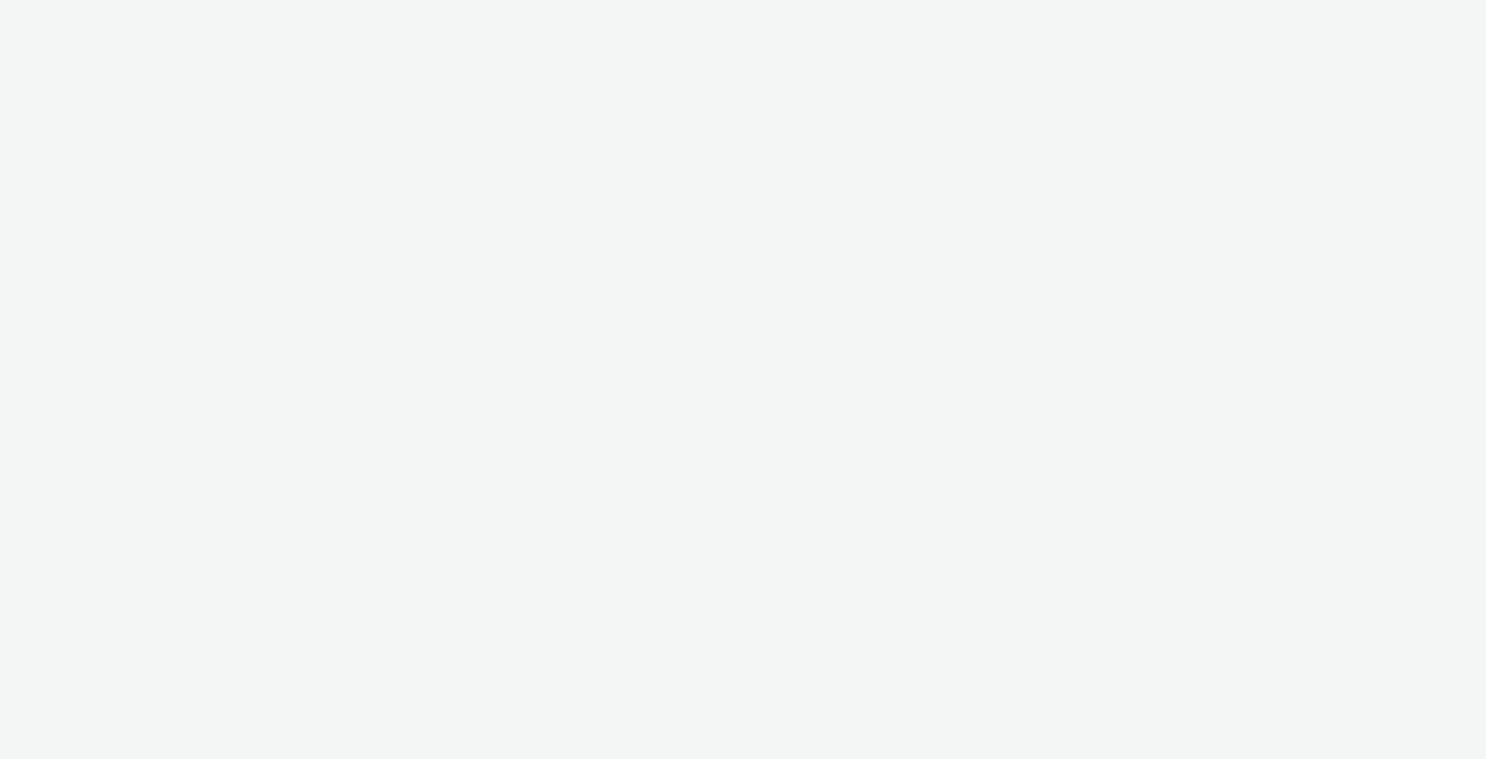
select select "6a9f09a4-7b7b-40b3-8e71-12b2a2313ff3"
select select "491a0746-e20e-4106-832b-22d0456ef05d"
